Goal: Find specific page/section: Find specific page/section

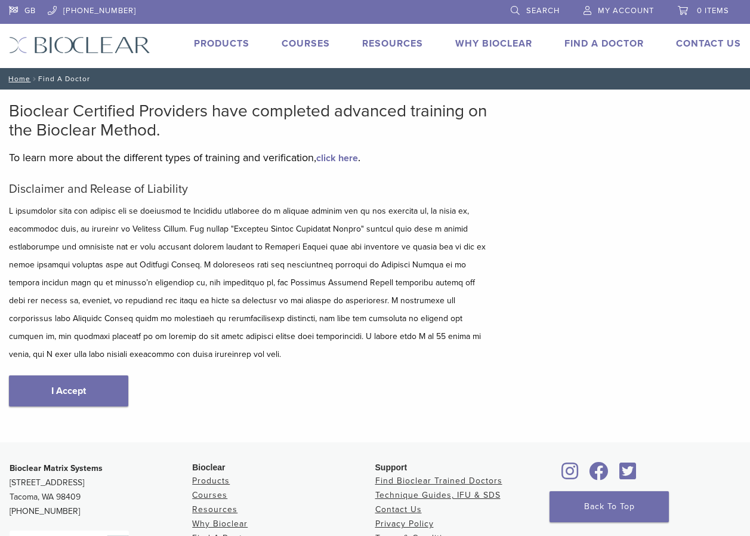
click at [44, 385] on link "I Accept" at bounding box center [68, 390] width 119 height 31
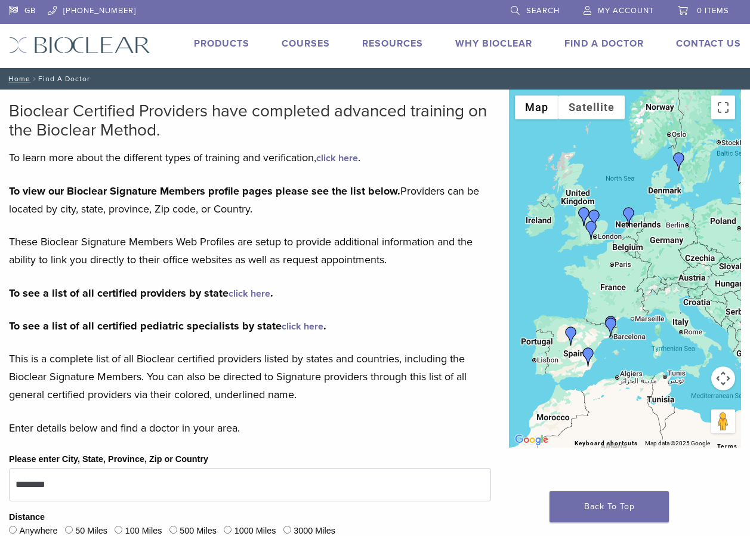
click at [590, 230] on img "Dr. Richard Brooks" at bounding box center [591, 230] width 19 height 19
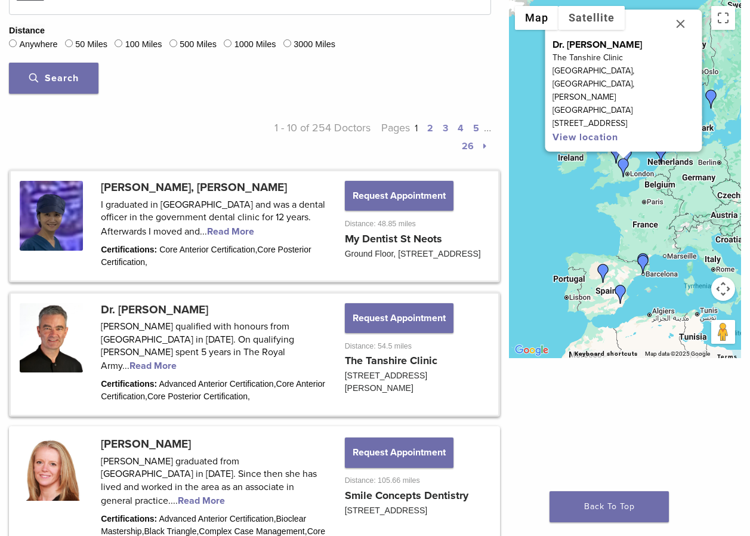
scroll to position [427, 0]
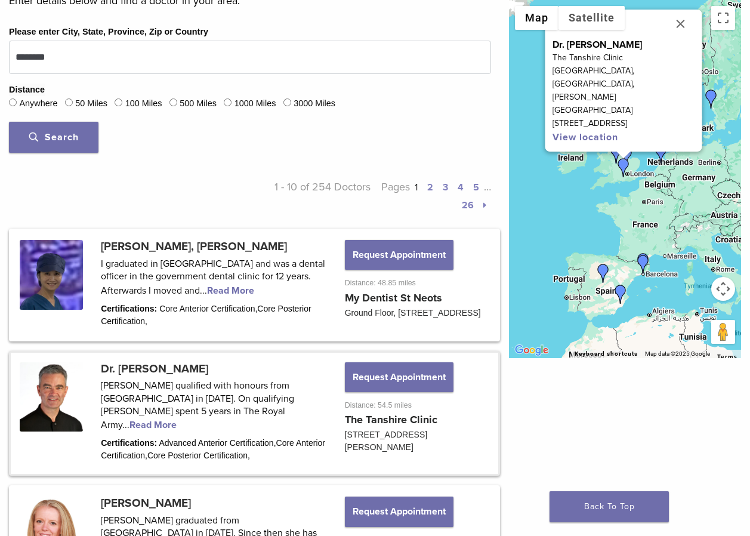
click at [70, 135] on span "Search" at bounding box center [54, 137] width 50 height 12
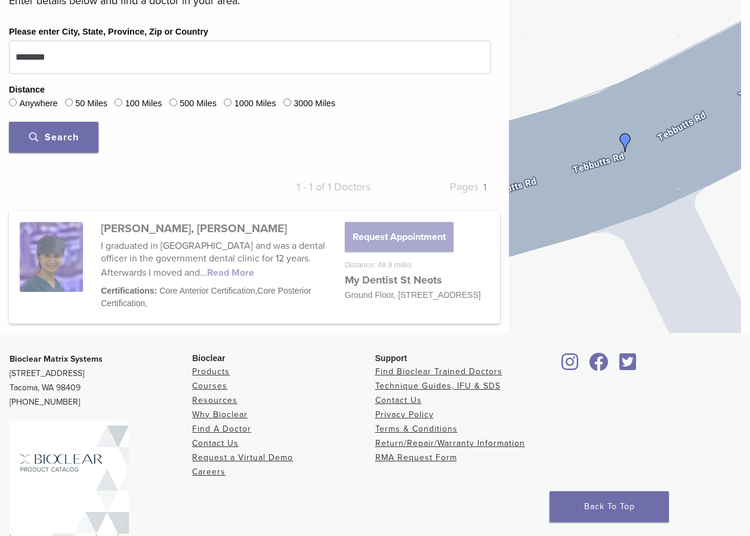
scroll to position [308, 0]
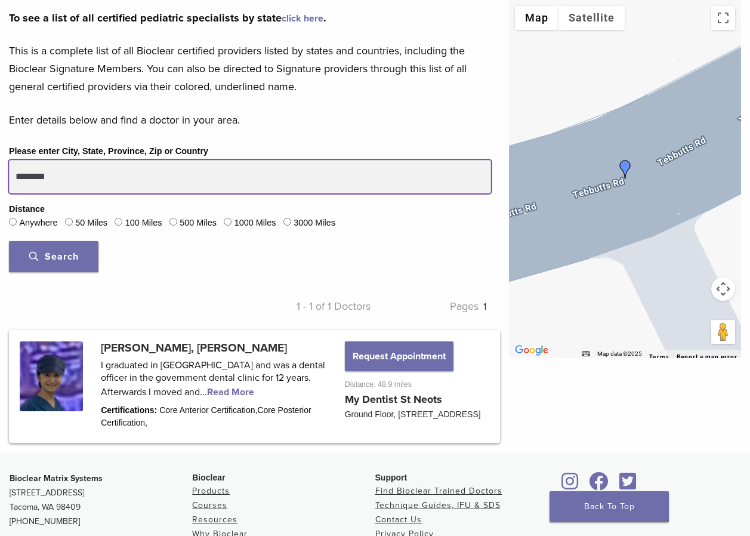
drag, startPoint x: 66, startPoint y: 174, endPoint x: -2, endPoint y: 168, distance: 68.9
click at [0, 168] on html "GB [PHONE_NUMBER] Search My Account 0 items Cart No products in the cart. Back …" at bounding box center [375, 214] width 750 height 1044
type input "********"
click at [9, 241] on button "Search" at bounding box center [53, 256] width 89 height 31
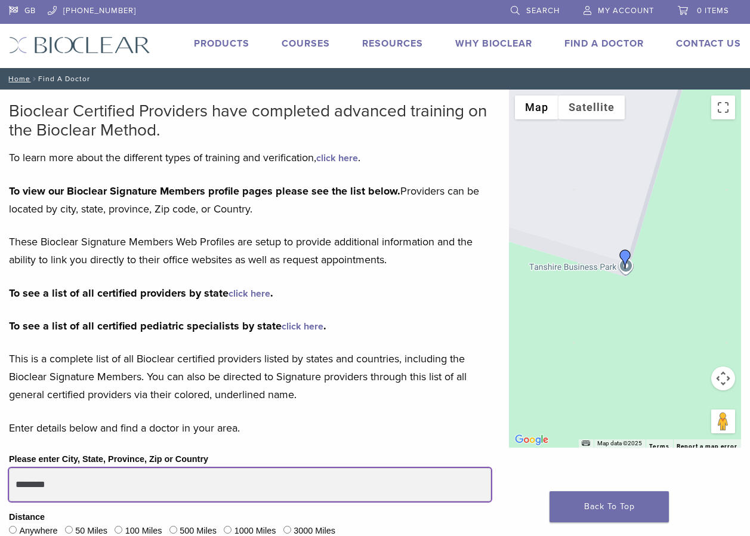
scroll to position [298, 0]
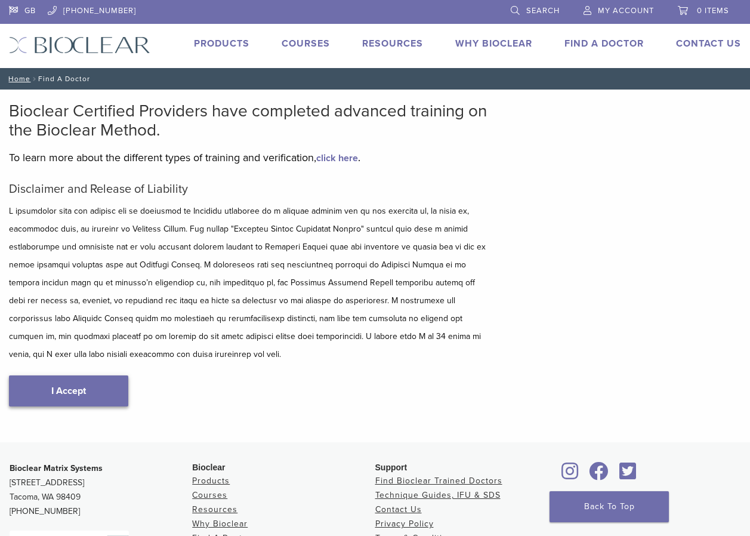
click at [118, 388] on link "I Accept" at bounding box center [68, 390] width 119 height 31
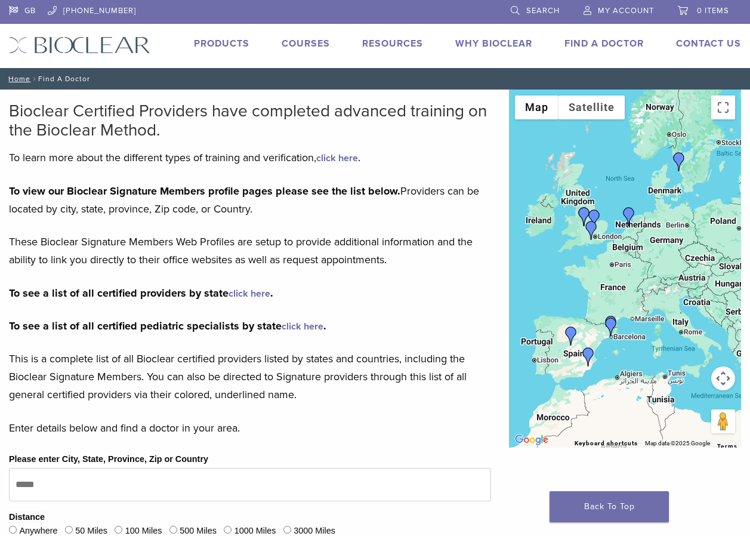
click at [594, 229] on img "Dr. Richard Brooks" at bounding box center [591, 230] width 19 height 19
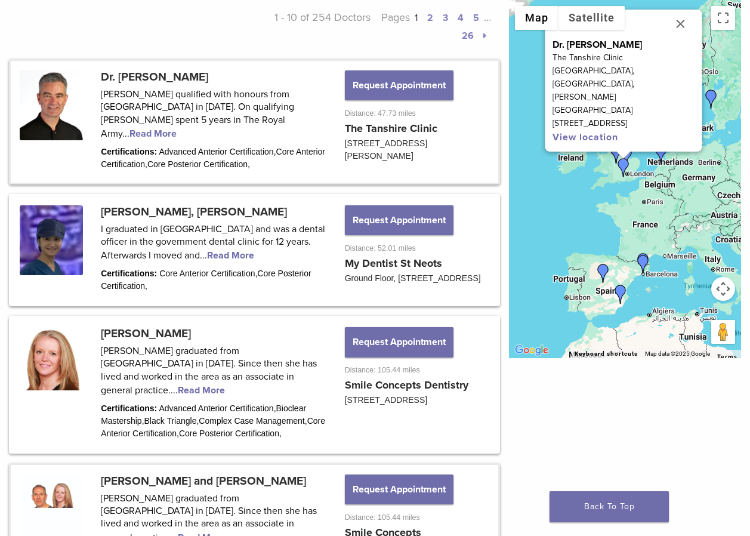
scroll to position [596, 0]
